Goal: Find specific page/section: Find specific page/section

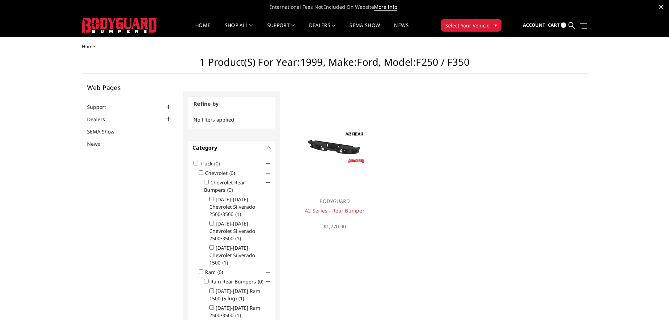
click at [462, 25] on span "Select Your Vehicle" at bounding box center [468, 25] width 44 height 7
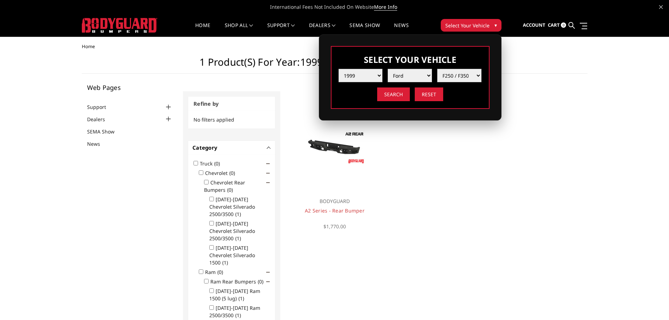
click at [366, 78] on select "Year 2025 2024 2023 2022 2021 2020 2019 2018 2017 2016 2015 2014 2013 2012 2011…" at bounding box center [361, 75] width 44 height 13
select select "yr_2024"
click at [339, 69] on select "Year 2025 2024 2023 2022 2021 2020 2019 2018 2017 2016 2015 2014 2013 2012 2011…" at bounding box center [361, 75] width 44 height 13
select select "-1"
click at [405, 75] on select "Make Chevrolet Ford GMC Ram Toyota" at bounding box center [410, 75] width 44 height 13
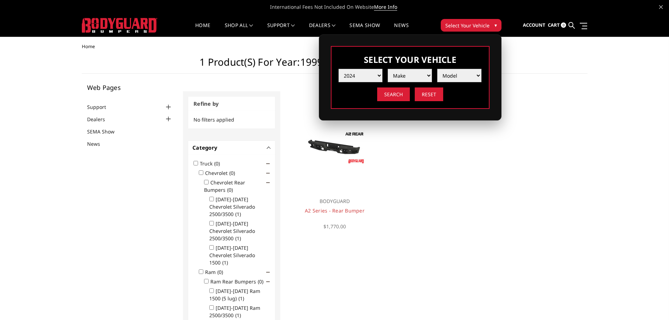
select select "mk_chevrolet"
click at [388, 69] on select "Make Chevrolet Ford GMC Ram Toyota" at bounding box center [410, 75] width 44 height 13
click at [456, 75] on select "Model Silverado 1500 Silverado 2500 / 3500 Silverado 4500 / 5500 / 6500" at bounding box center [460, 75] width 44 height 13
select select "md_silverado-2500-3500"
click at [438, 69] on select "Model Silverado 1500 Silverado 2500 / 3500 Silverado 4500 / 5500 / 6500" at bounding box center [460, 75] width 44 height 13
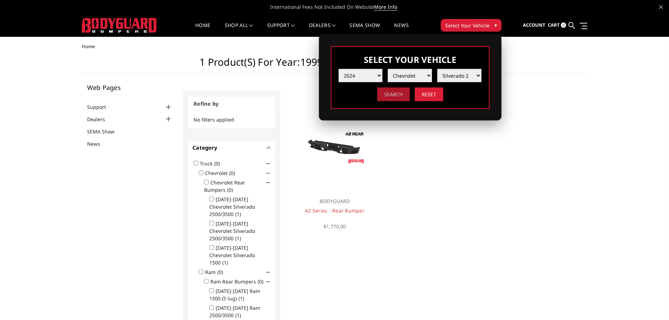
click at [397, 96] on input "Search" at bounding box center [393, 95] width 33 height 14
